Goal: Find specific page/section: Find specific page/section

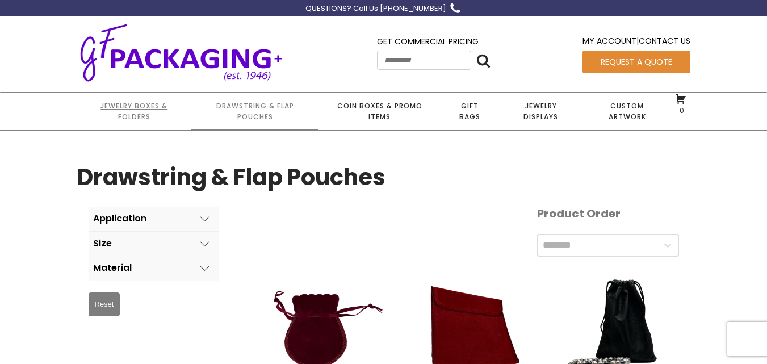
click at [144, 108] on link "Jewelry Boxes & Folders" at bounding box center [134, 111] width 114 height 37
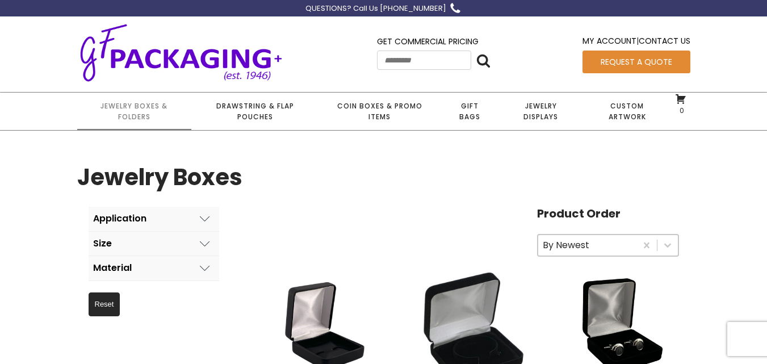
click at [180, 267] on button "Material" at bounding box center [154, 268] width 131 height 24
click at [98, 325] on span at bounding box center [98, 324] width 11 height 11
